Goal: Download file/media

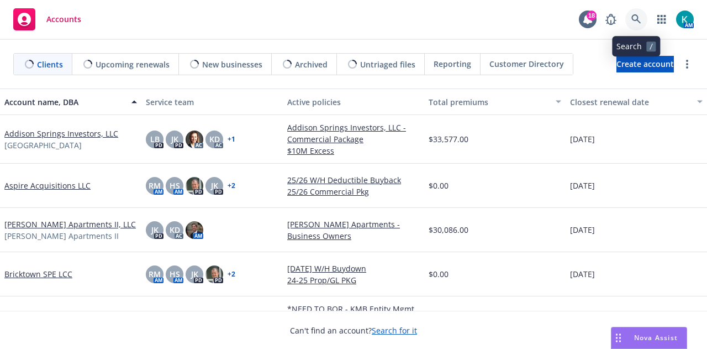
click at [637, 18] on icon at bounding box center [635, 18] width 9 height 9
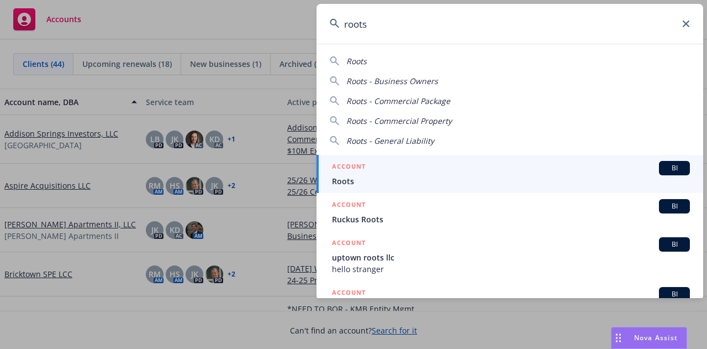
click at [387, 65] on div "Roots" at bounding box center [510, 61] width 360 height 12
type input "Roots"
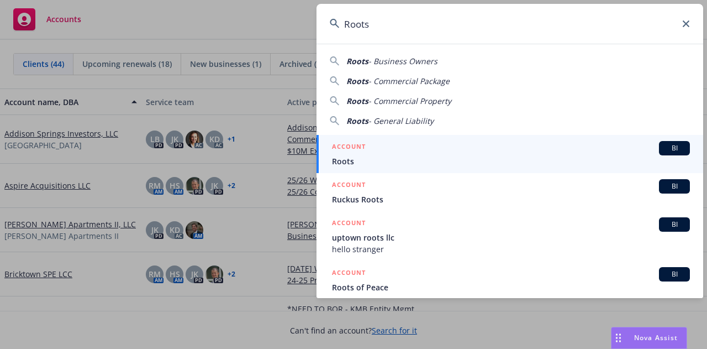
click at [368, 145] on div "ACCOUNT BI" at bounding box center [511, 148] width 358 height 14
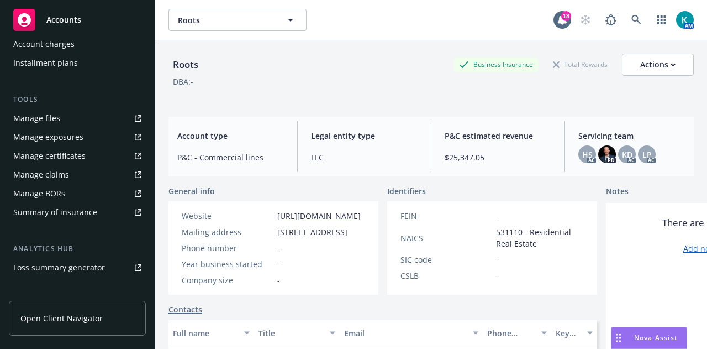
scroll to position [293, 0]
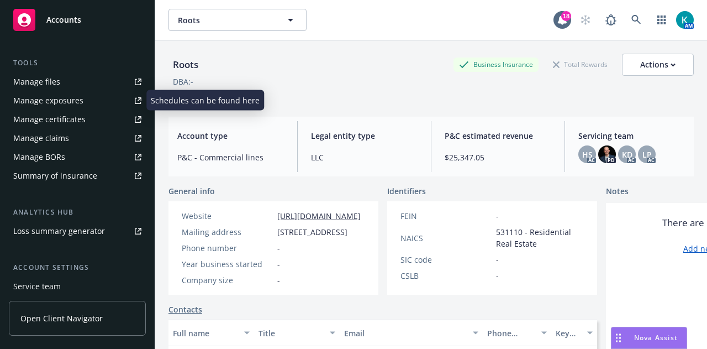
click at [88, 83] on link "Manage files" at bounding box center [77, 82] width 137 height 18
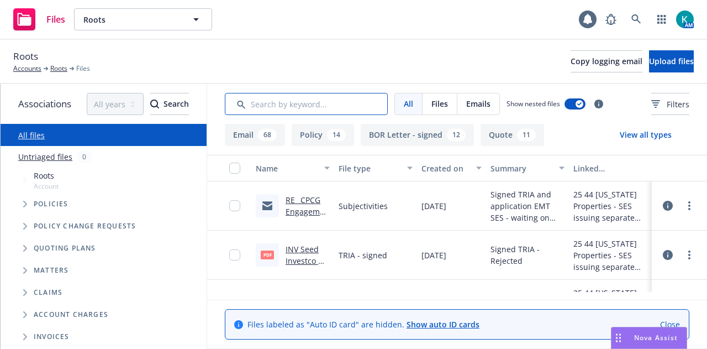
click at [341, 104] on input "Search by keyword..." at bounding box center [306, 104] width 163 height 22
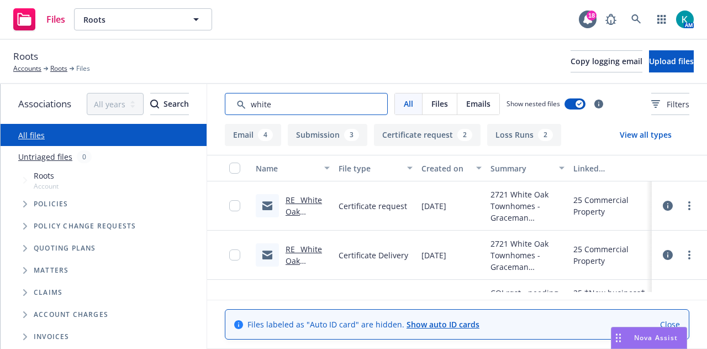
type input "white"
click at [679, 318] on link "Close" at bounding box center [670, 324] width 20 height 12
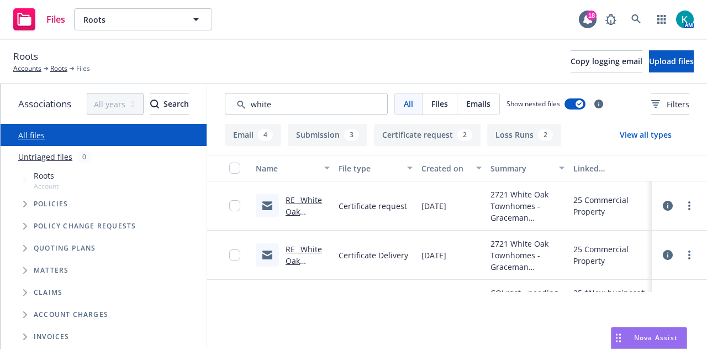
click at [605, 268] on div "25 Commercial Property" at bounding box center [610, 254] width 83 height 49
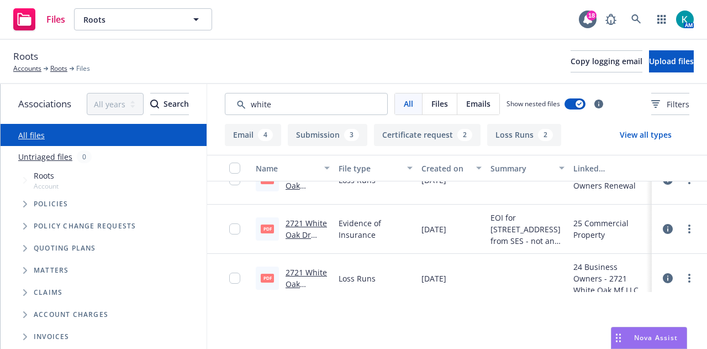
scroll to position [243, 0]
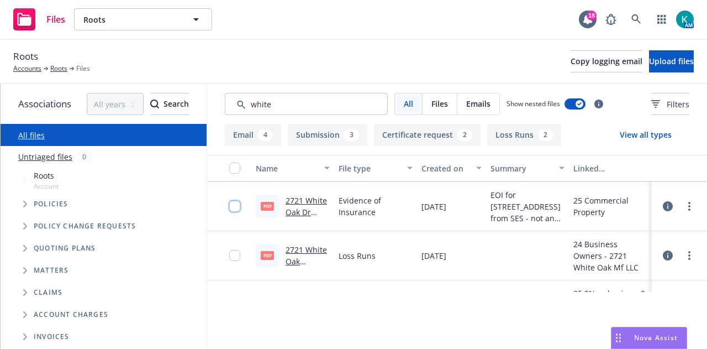
click at [233, 207] on input "checkbox" at bounding box center [234, 205] width 11 height 11
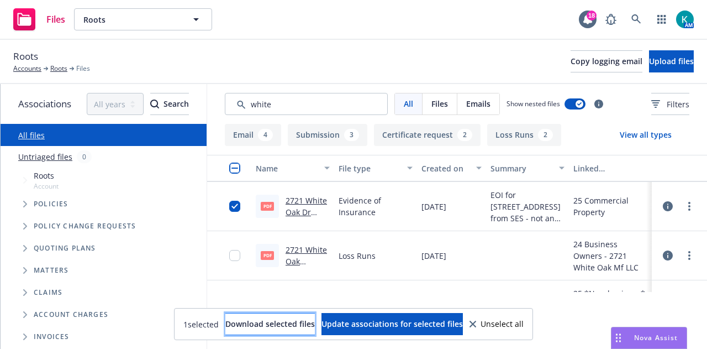
click at [275, 330] on button "Download selected files" at bounding box center [269, 324] width 89 height 22
